Goal: Find specific page/section: Find specific page/section

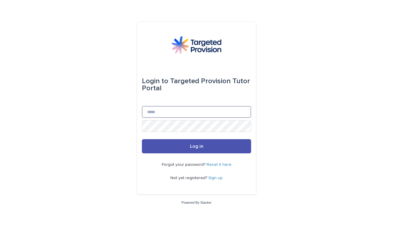
type input "**********"
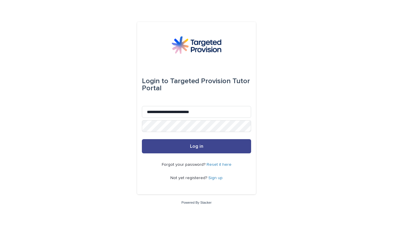
click at [199, 150] on button "Log in" at bounding box center [196, 146] width 109 height 14
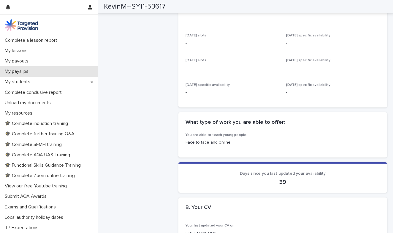
scroll to position [76, 0]
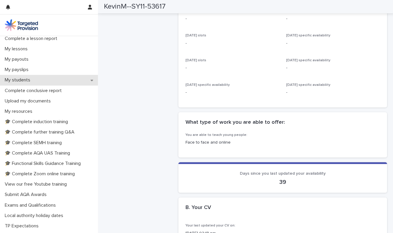
click at [21, 81] on p "My students" at bounding box center [18, 80] width 33 height 6
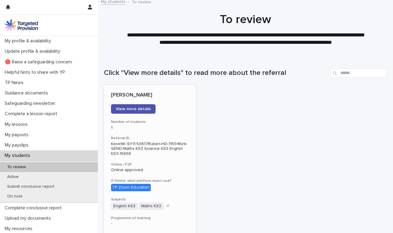
scroll to position [2, 0]
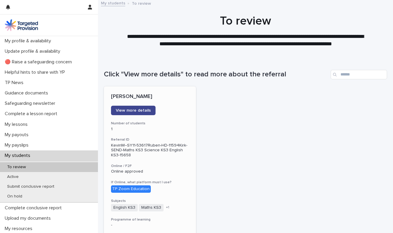
click at [138, 112] on link "View more details" at bounding box center [133, 110] width 45 height 9
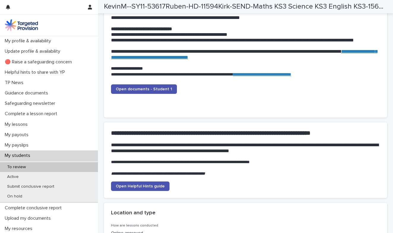
scroll to position [623, 0]
